Goal: Communication & Community: Answer question/provide support

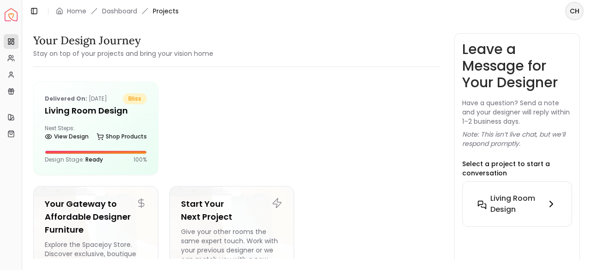
click at [499, 206] on h6 "Living Room design" at bounding box center [516, 204] width 52 height 22
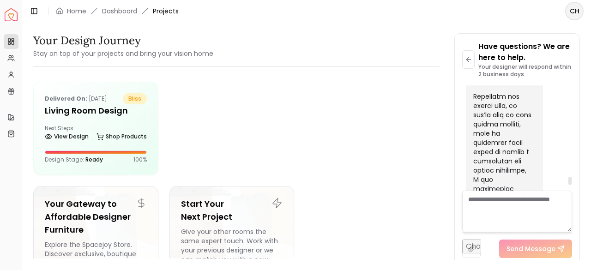
scroll to position [2192, 0]
click at [471, 64] on button at bounding box center [468, 59] width 12 height 18
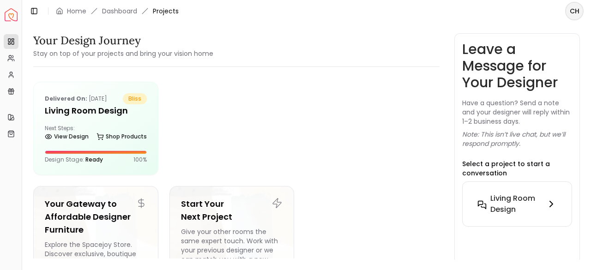
click at [539, 212] on h6 "Living Room design" at bounding box center [516, 204] width 52 height 22
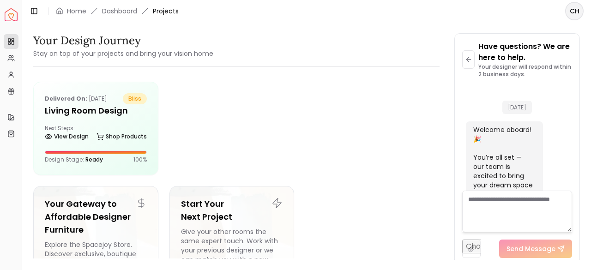
scroll to position [2330, 0]
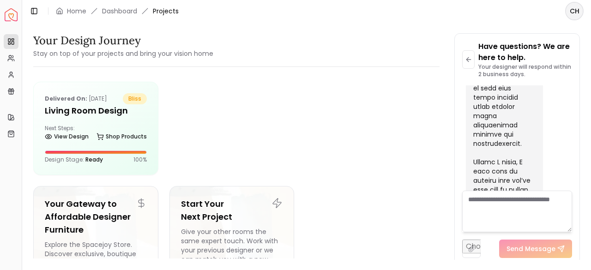
drag, startPoint x: 568, startPoint y: 232, endPoint x: 572, endPoint y: 244, distance: 12.1
click at [574, 241] on div "Have questions? We are here to help. Your designer will respond within 2 busine…" at bounding box center [517, 150] width 125 height 232
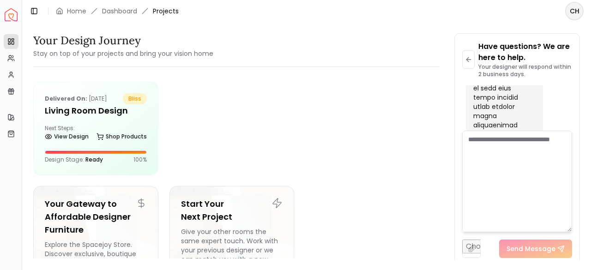
drag, startPoint x: 569, startPoint y: 231, endPoint x: 584, endPoint y: 289, distance: 59.5
click at [584, 269] on html "Spacejoy Dashboard Overview Projects My Referrals My Profile Gift Card Balance …" at bounding box center [295, 135] width 591 height 270
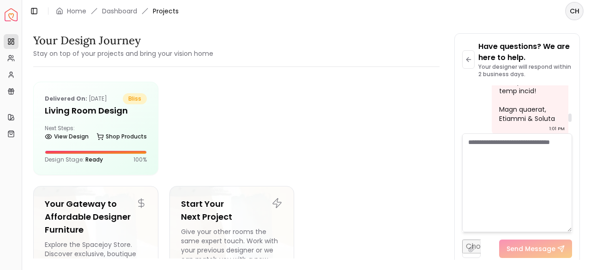
scroll to position [1684, 0]
click at [494, 146] on textarea at bounding box center [517, 182] width 110 height 99
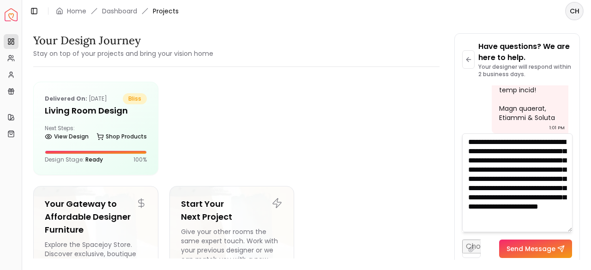
scroll to position [3, 0]
type textarea "**********"
drag, startPoint x: 473, startPoint y: 108, endPoint x: 487, endPoint y: 115, distance: 15.5
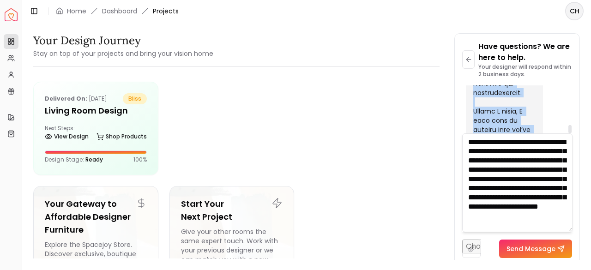
scroll to position [2387, 0]
copy div "Lorem ips do sita con adi elitseddoe temporin, U laboreetdo magnaaliqu enim adm…"
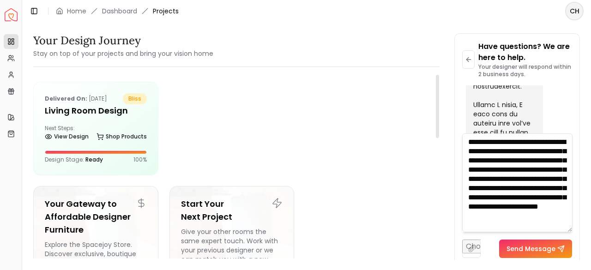
click at [269, 144] on div at bounding box center [299, 128] width 261 height 93
drag, startPoint x: 468, startPoint y: 144, endPoint x: 559, endPoint y: 235, distance: 128.2
click at [559, 235] on div "**********" at bounding box center [517, 195] width 110 height 125
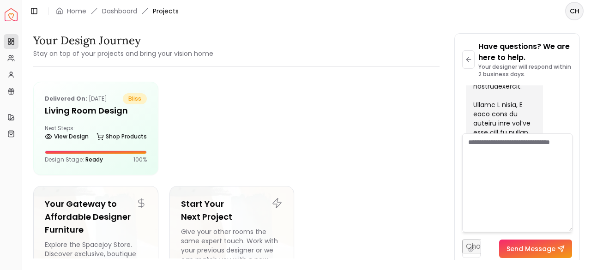
scroll to position [0, 0]
paste textarea "**********"
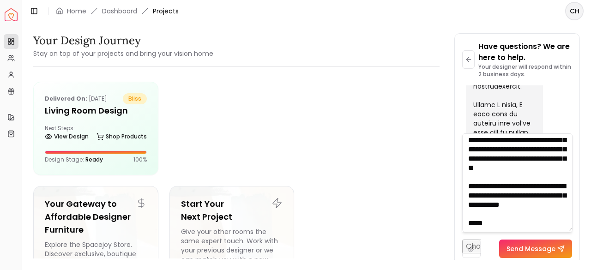
scroll to position [229, 0]
type textarea "**********"
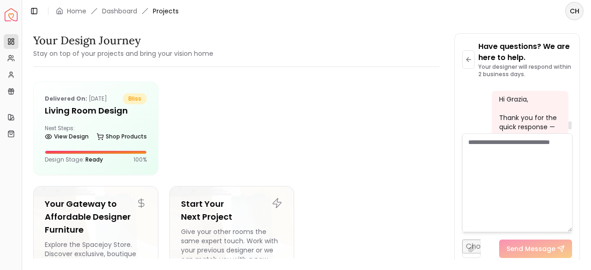
scroll to position [2554, 0]
click at [520, 107] on div "Hi Grazia, Thank you for the quick response — that sounds perfect. We’re happy …" at bounding box center [529, 261] width 60 height 425
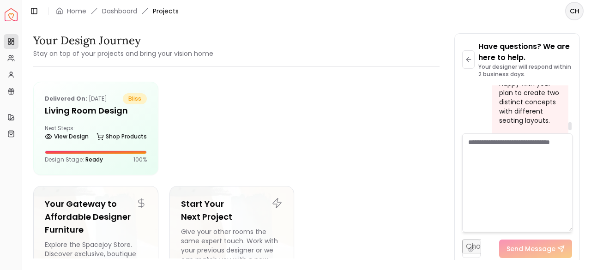
scroll to position [2627, 0]
click at [520, 107] on div "Hi Grazia, Thank you for the quick response — that sounds perfect. We’re happy …" at bounding box center [529, 231] width 60 height 425
click at [520, 112] on div "Hi Grazia, Thank you for the quick response — that sounds perfect. We’re happy …" at bounding box center [529, 212] width 60 height 425
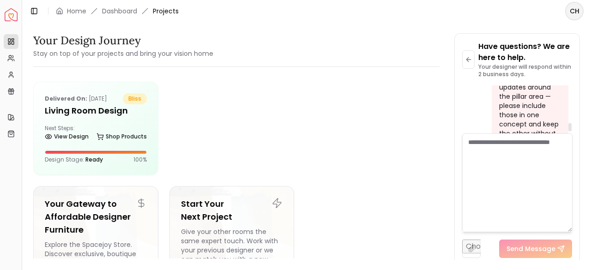
click at [520, 112] on div "Hi Grazia, Thank you for the quick response — that sounds perfect. We’re happy …" at bounding box center [529, 165] width 60 height 425
click at [520, 112] on div "Hi Grazia, Thank you for the quick response — that sounds perfect. We’re happy …" at bounding box center [529, 135] width 60 height 425
click at [520, 112] on div "Hi Grazia, Thank you for the quick response — that sounds perfect. We’re happy …" at bounding box center [529, 120] width 60 height 425
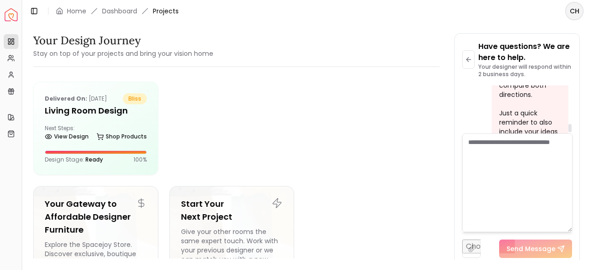
click at [520, 112] on div "Hi Grazia, Thank you for the quick response — that sounds perfect. We’re happy …" at bounding box center [529, 99] width 60 height 425
click at [520, 112] on div "Hi Grazia, Thank you for the quick response — that sounds perfect. We’re happy …" at bounding box center [529, 77] width 60 height 425
click at [524, 105] on div "Hi Grazia, Thank you for the quick response — that sounds perfect. We’re happy …" at bounding box center [529, 77] width 60 height 425
click at [524, 105] on div "Hi Grazia, Thank you for the quick response — that sounds perfect. We’re happy …" at bounding box center [529, 18] width 60 height 425
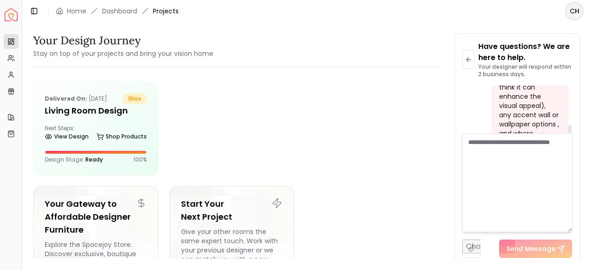
scroll to position [2841, 0]
click at [524, 119] on div "Hi Grazia, Thank you for the quick response — that sounds perfect. We’re happy …" at bounding box center [529, 20] width 77 height 439
click at [331, 45] on div "Your Design Journey Stay on top of your projects and bring your vision home" at bounding box center [236, 46] width 406 height 26
